Goal: Find specific page/section: Find specific page/section

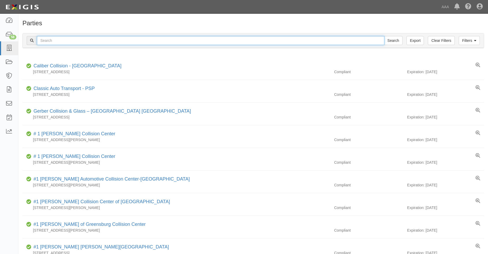
click at [41, 42] on input "text" at bounding box center [210, 40] width 347 height 9
type input "31221"
click at [384, 36] on input "Search" at bounding box center [393, 40] width 18 height 9
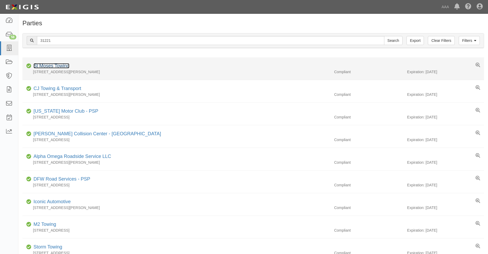
click at [48, 64] on link "St Moses Towing" at bounding box center [51, 65] width 36 height 5
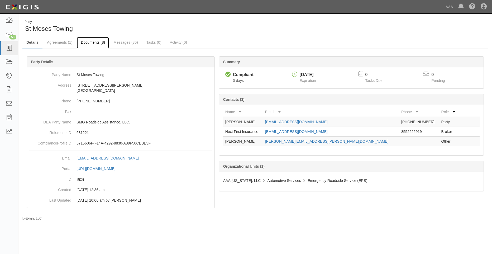
click at [89, 44] on link "Documents (8)" at bounding box center [93, 42] width 32 height 11
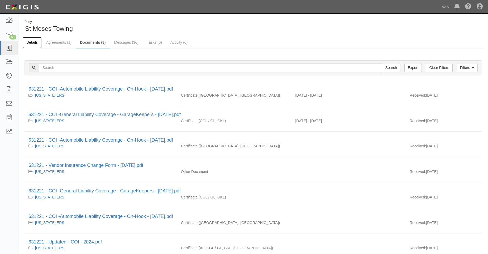
click at [31, 45] on link "Details" at bounding box center [31, 42] width 19 height 11
